Goal: Information Seeking & Learning: Learn about a topic

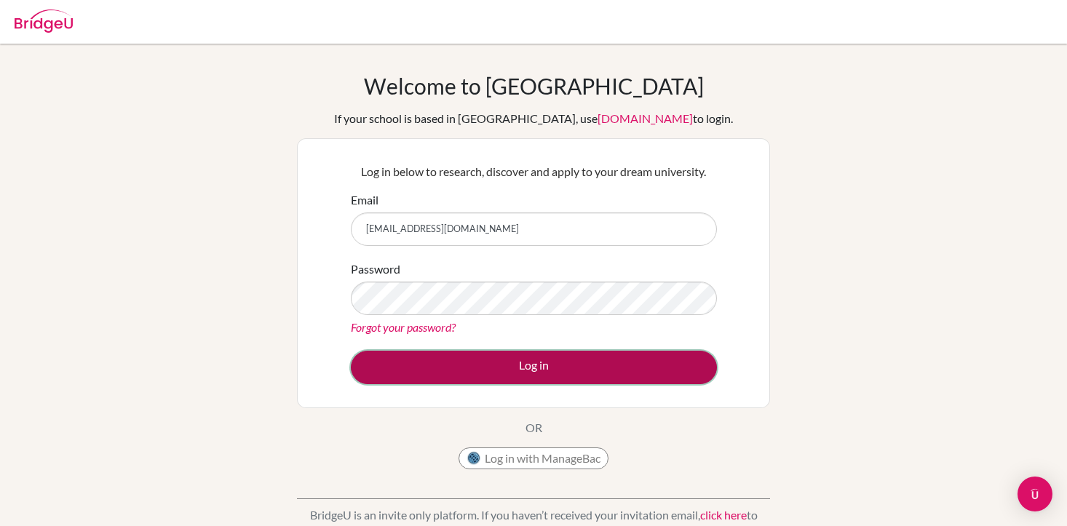
click at [544, 365] on button "Log in" at bounding box center [534, 367] width 366 height 33
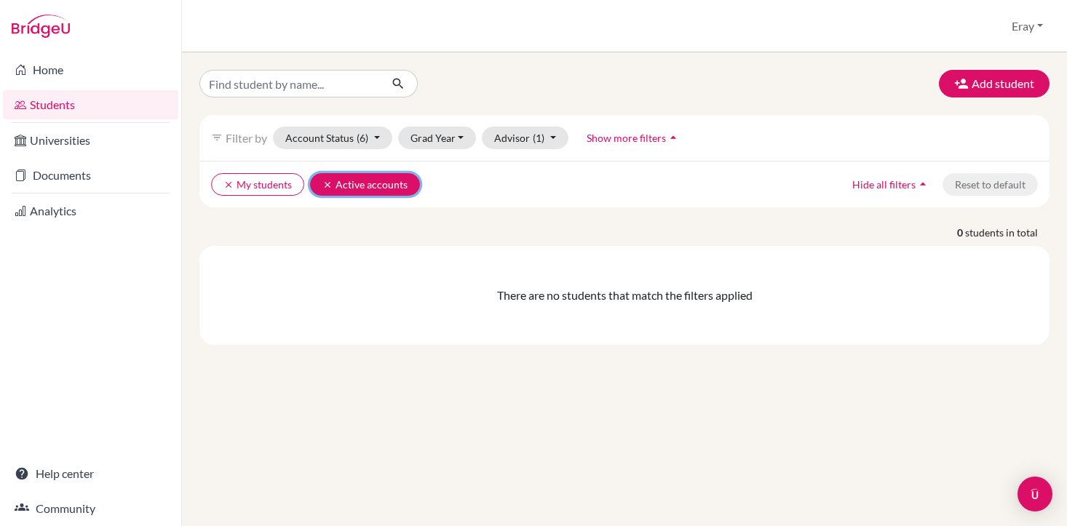
click at [327, 184] on icon "clear" at bounding box center [327, 185] width 10 height 10
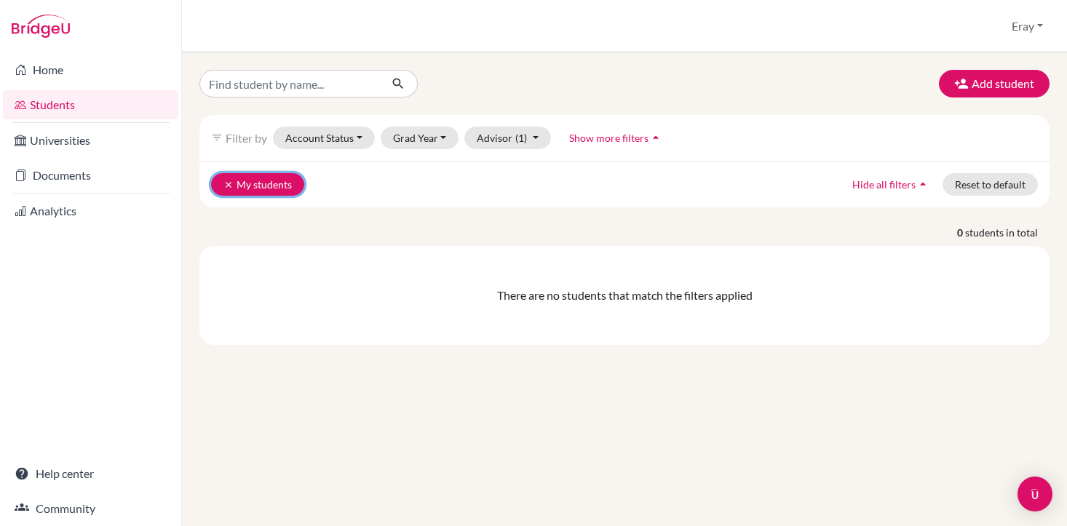
click at [223, 183] on button "clear My students" at bounding box center [257, 184] width 93 height 23
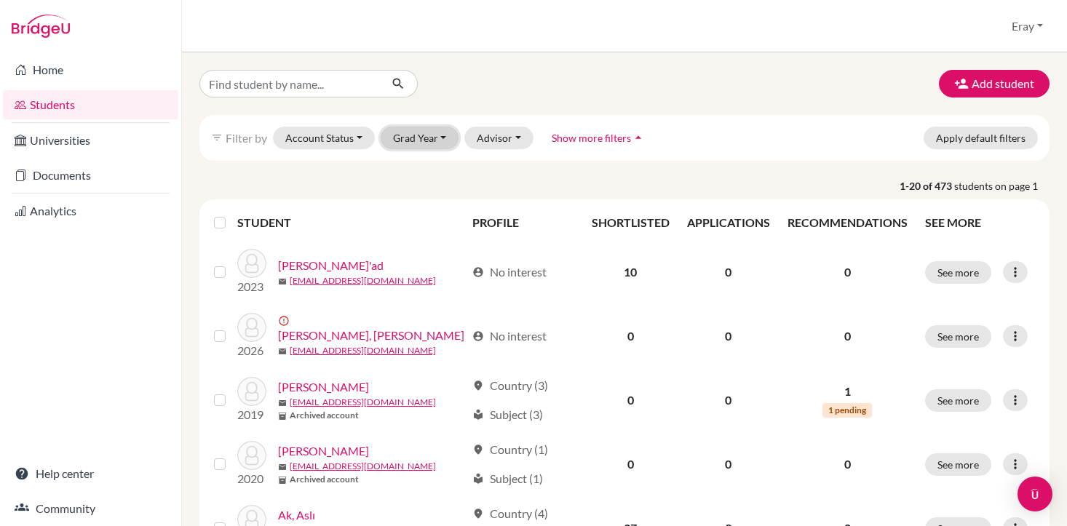
click at [434, 135] on button "Grad Year" at bounding box center [420, 138] width 79 height 23
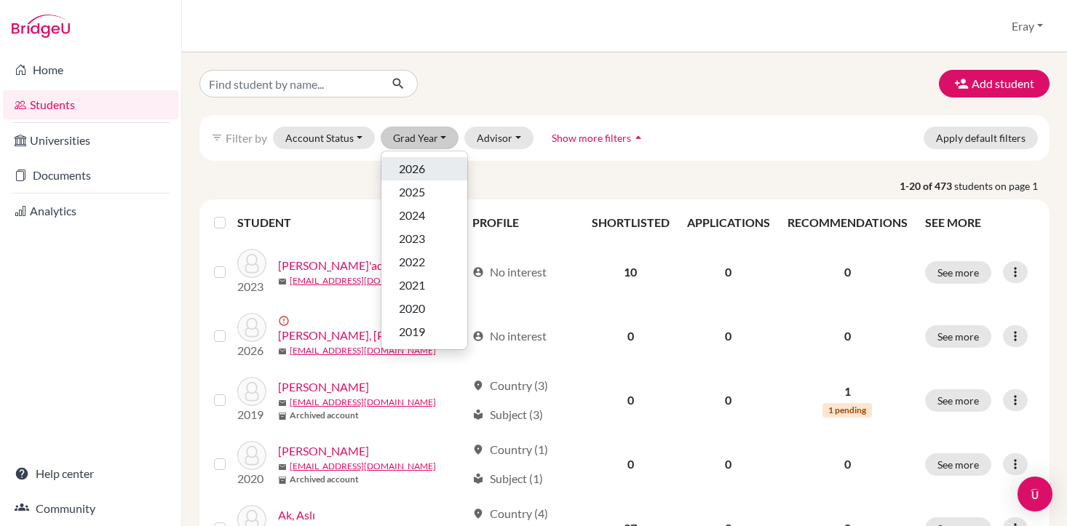
click at [426, 160] on div "2026" at bounding box center [424, 168] width 51 height 17
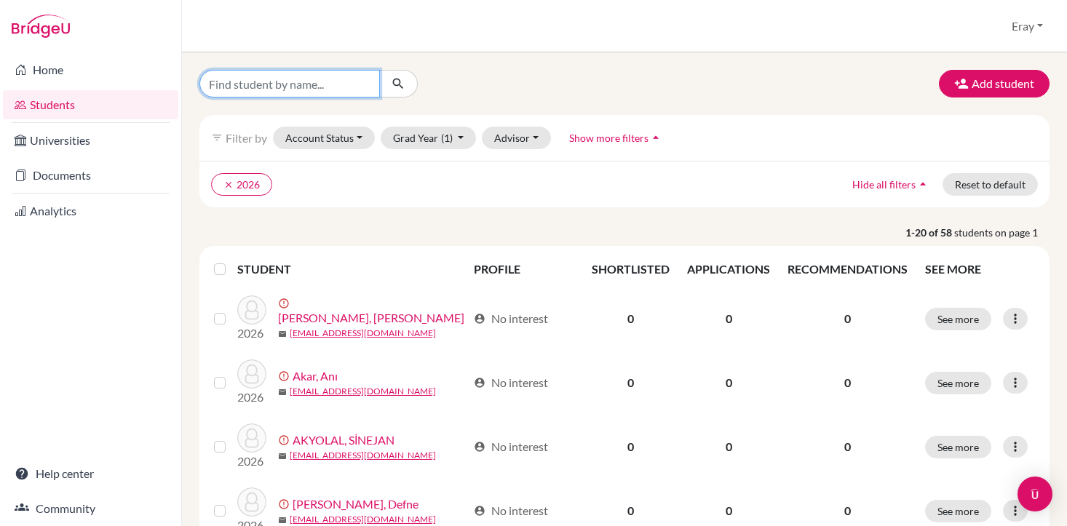
click at [336, 81] on input "Find student by name..." at bounding box center [289, 84] width 180 height 28
type input "defne [PERSON_NAME]"
click button "submit" at bounding box center [398, 84] width 39 height 28
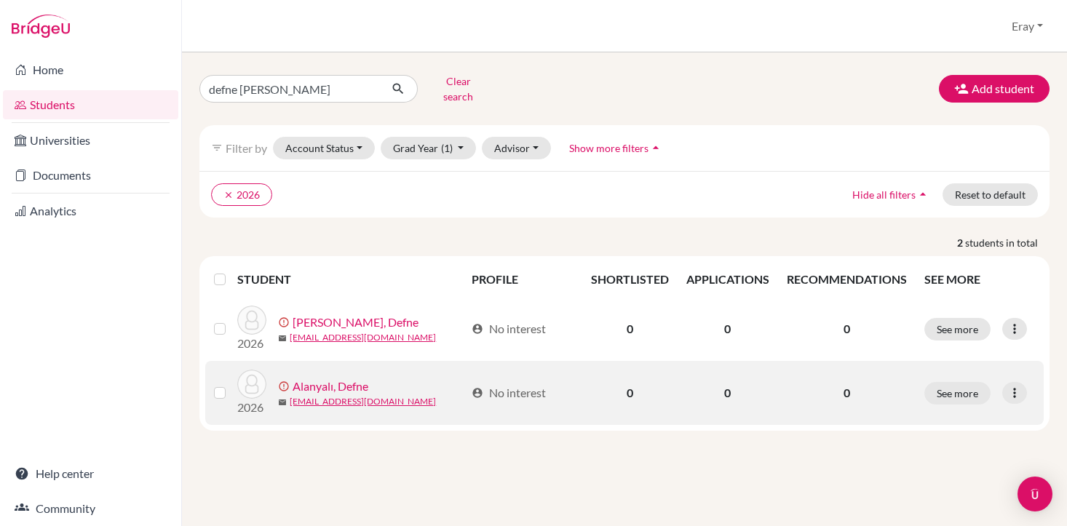
click at [333, 378] on link "Alanyalı, Defne" at bounding box center [331, 386] width 76 height 17
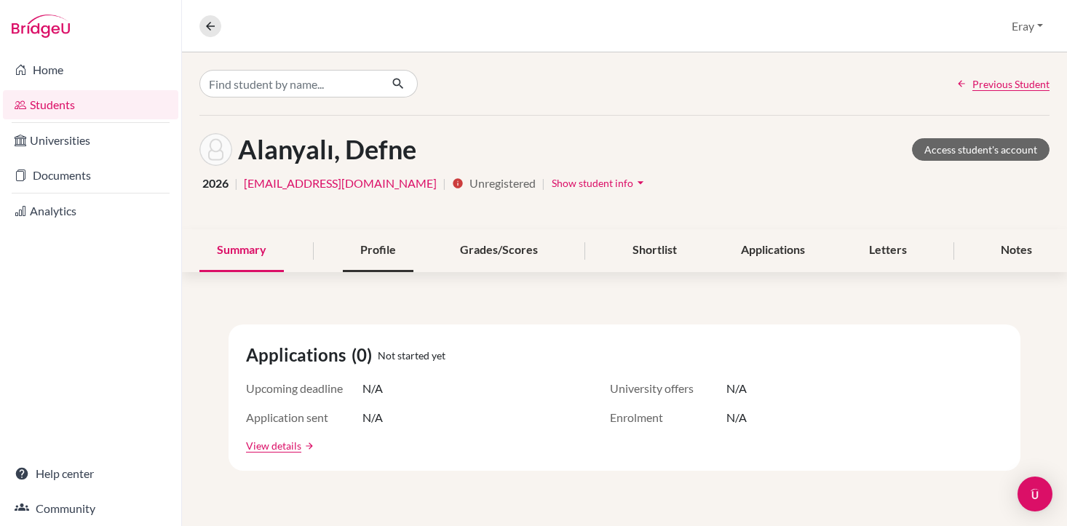
click at [365, 248] on div "Profile" at bounding box center [378, 250] width 71 height 43
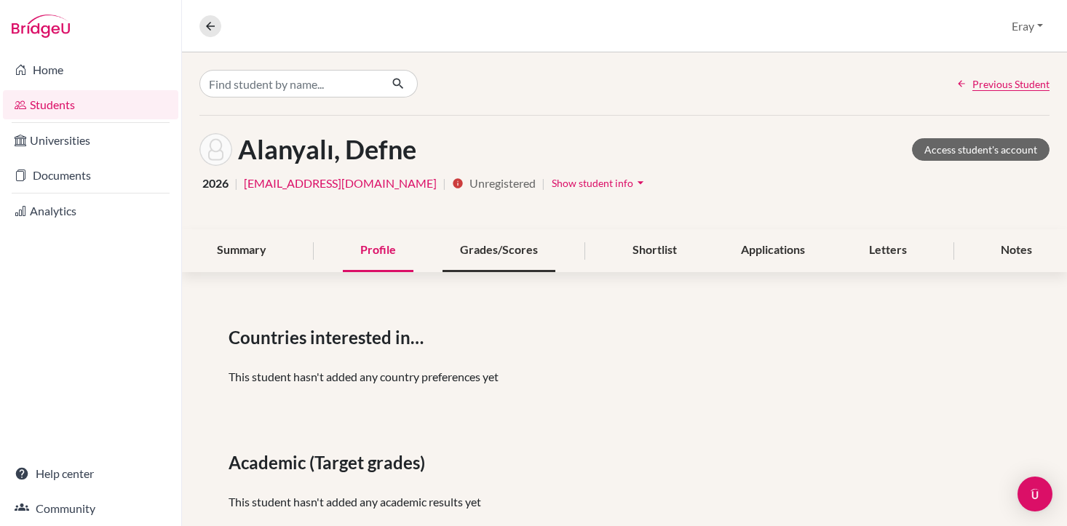
click at [530, 252] on div "Grades/Scores" at bounding box center [498, 250] width 113 height 43
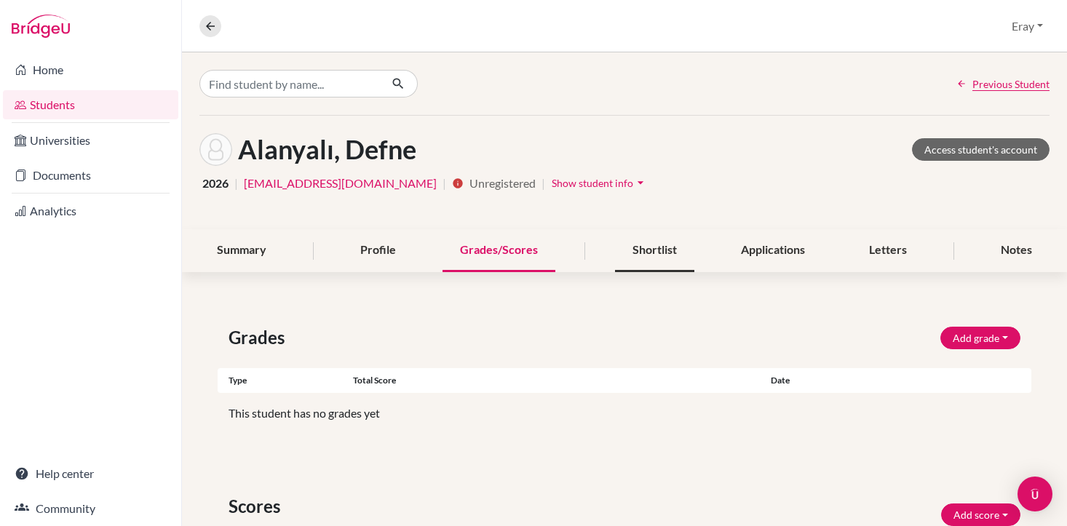
click at [653, 254] on div "Shortlist" at bounding box center [654, 250] width 79 height 43
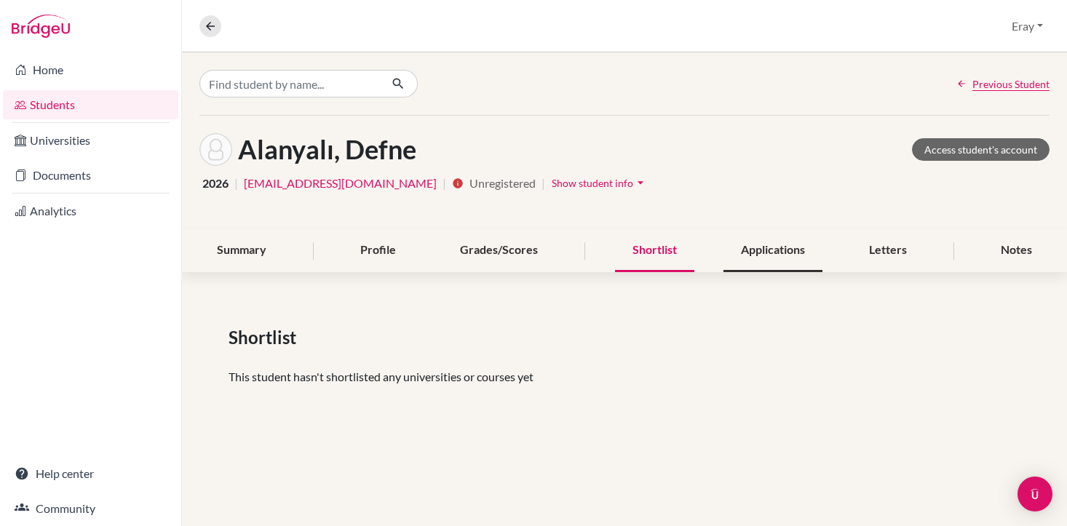
click at [765, 249] on div "Applications" at bounding box center [772, 250] width 99 height 43
click at [862, 239] on div "Letters" at bounding box center [887, 250] width 73 height 43
click at [880, 250] on div "Letters" at bounding box center [887, 250] width 73 height 43
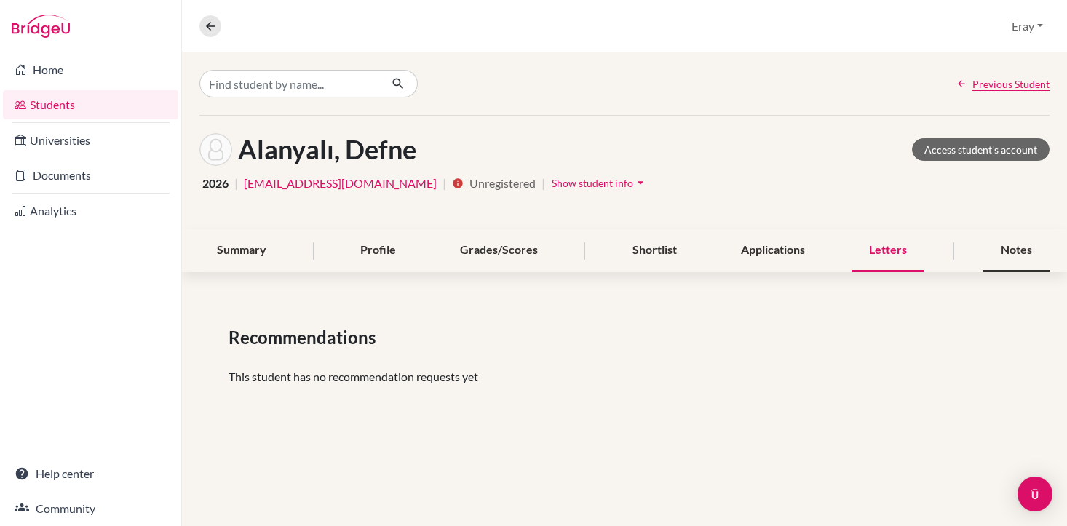
click at [1018, 248] on div "Notes" at bounding box center [1016, 250] width 66 height 43
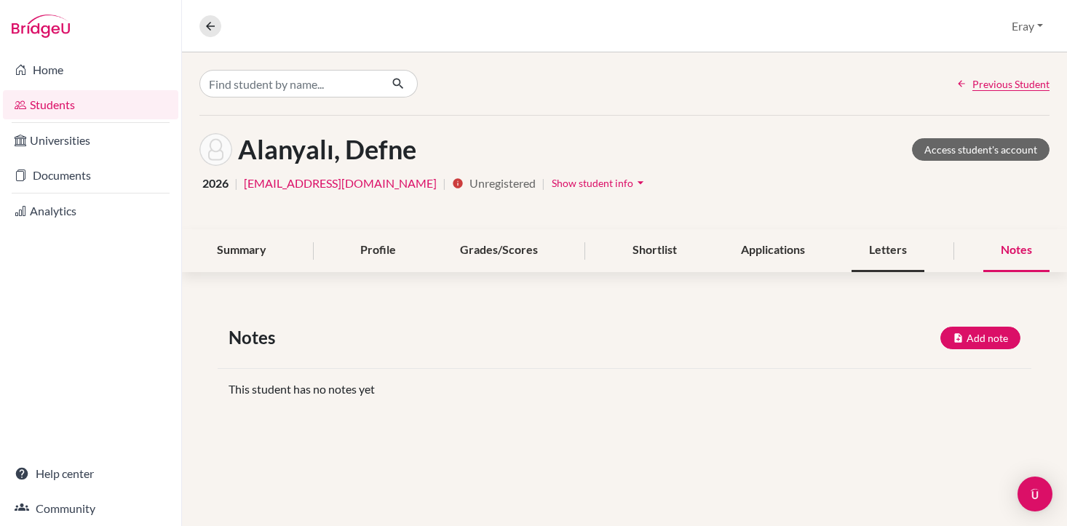
click at [898, 258] on div "Letters" at bounding box center [887, 250] width 73 height 43
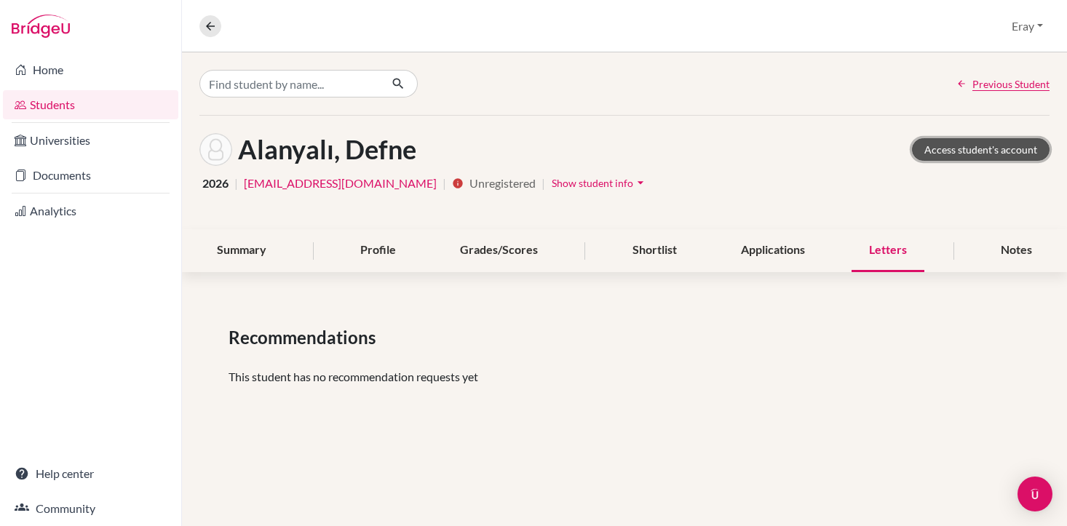
click at [967, 151] on link "Access student's account" at bounding box center [981, 149] width 138 height 23
